Goal: Information Seeking & Learning: Learn about a topic

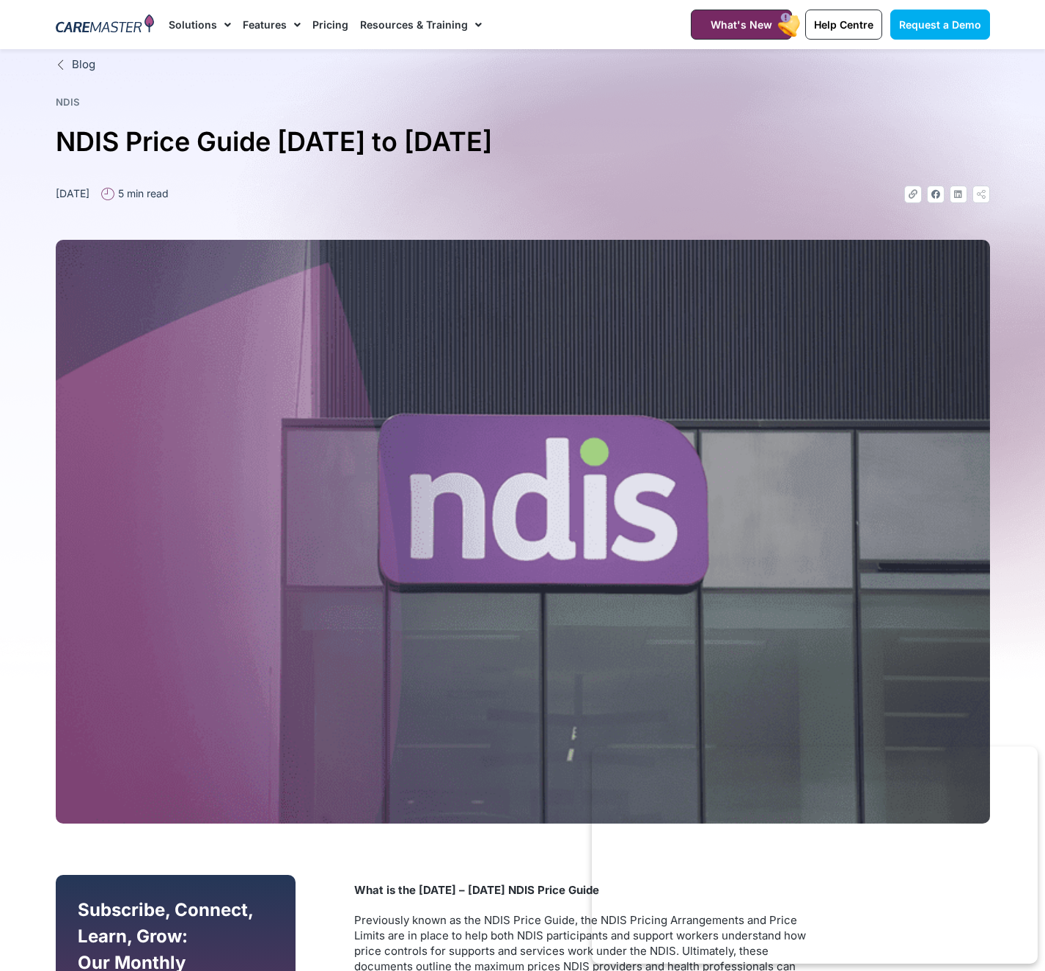
click at [336, 23] on link "Pricing" at bounding box center [330, 24] width 36 height 49
click at [323, 22] on link "Pricing" at bounding box center [330, 24] width 36 height 49
click at [329, 20] on link "Pricing" at bounding box center [330, 24] width 36 height 49
